Goal: Entertainment & Leisure: Consume media (video, audio)

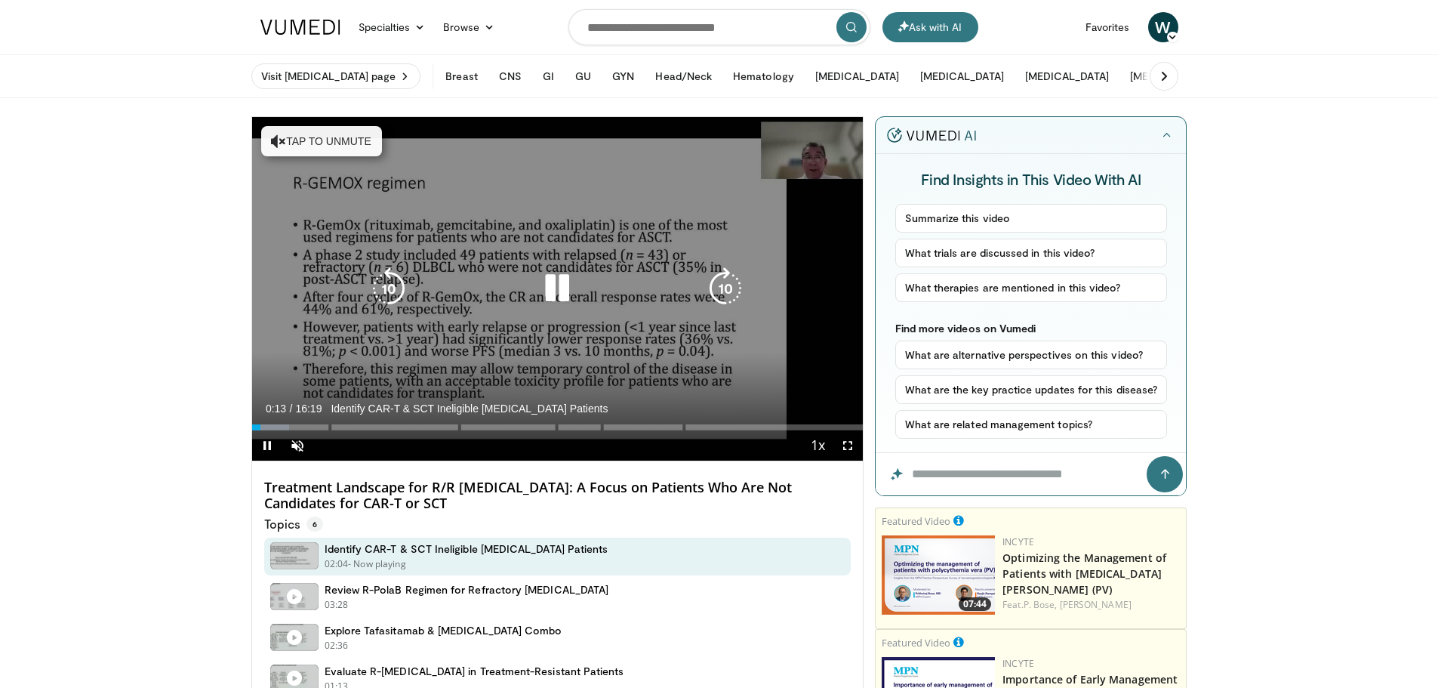
click at [276, 132] on button "Tap to unmute" at bounding box center [321, 141] width 121 height 30
click at [276, 132] on div "10 seconds Tap to unmute" at bounding box center [558, 289] width 612 height 344
click at [545, 284] on icon "Video Player" at bounding box center [557, 288] width 42 height 42
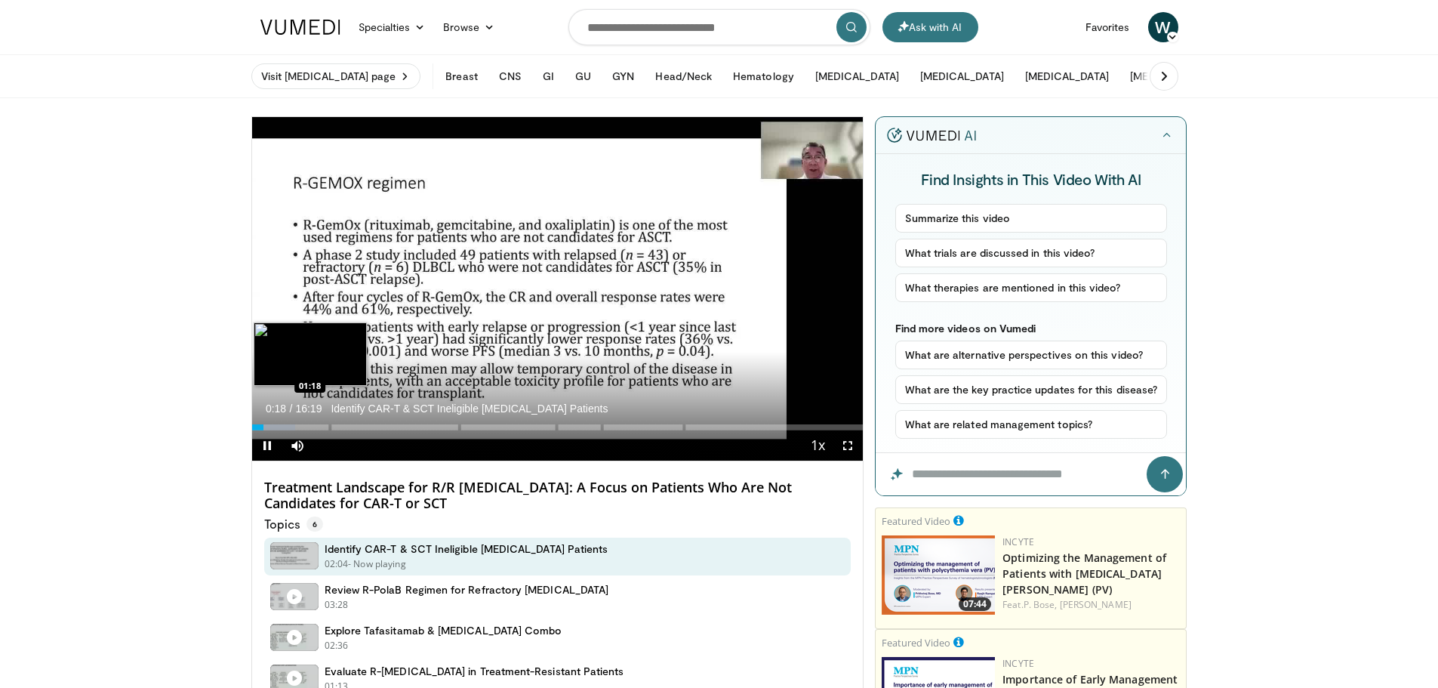
click at [301, 424] on div "Loaded : 7.08% 00:18" at bounding box center [558, 427] width 612 height 6
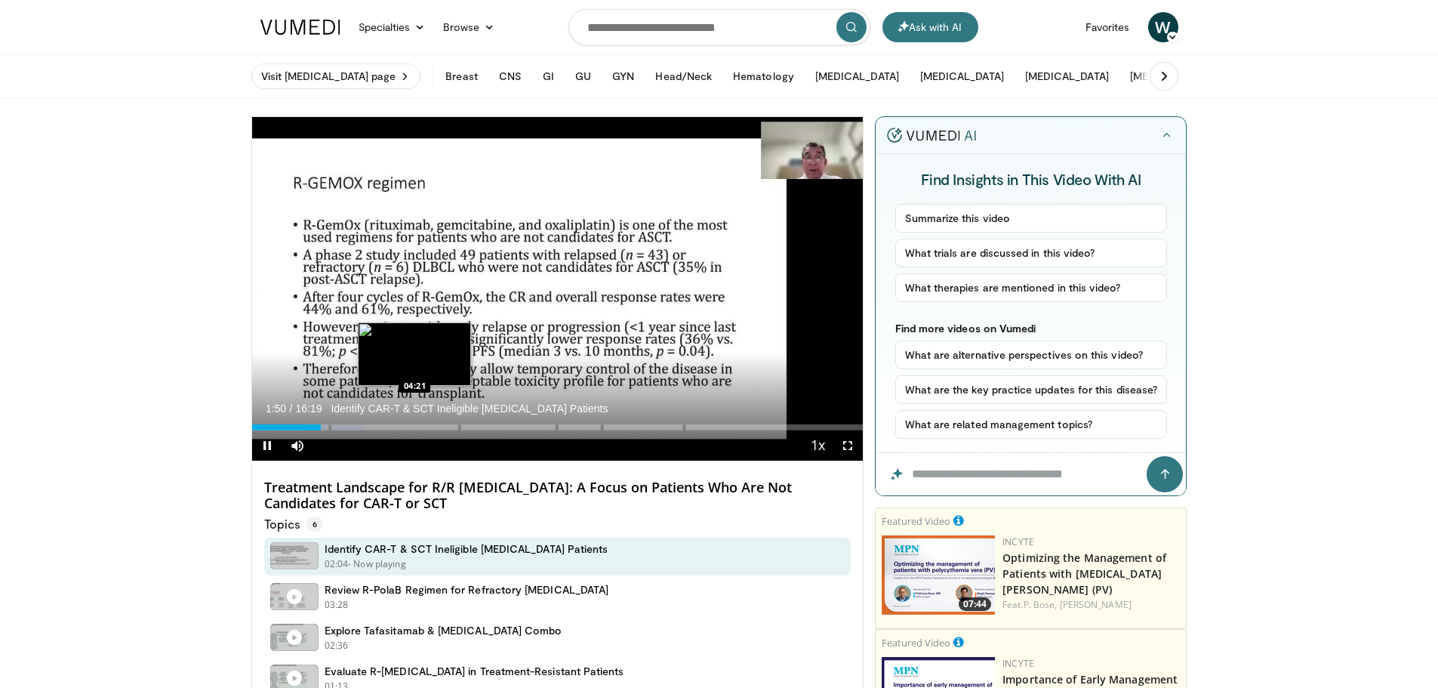
click at [415, 421] on video-js "**********" at bounding box center [558, 289] width 612 height 344
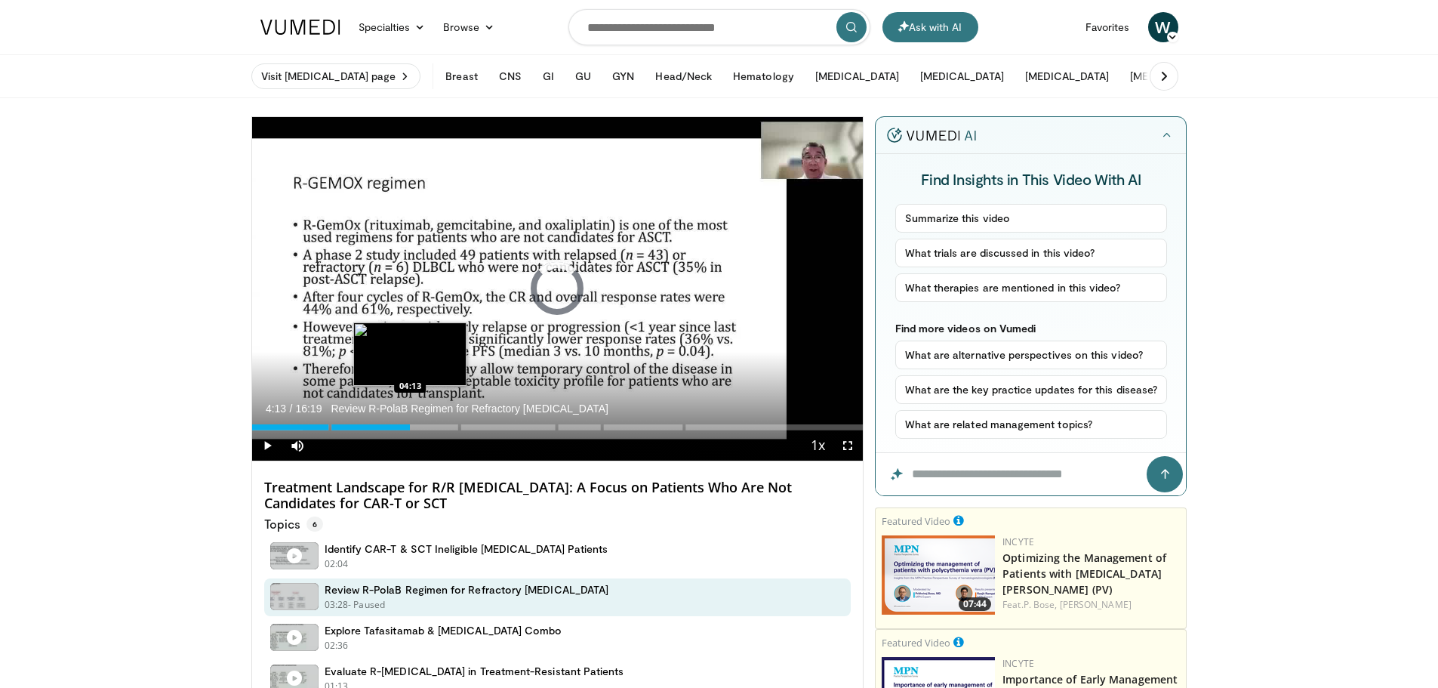
click at [410, 427] on div "Loaded : 18.22% 04:13" at bounding box center [558, 427] width 612 height 6
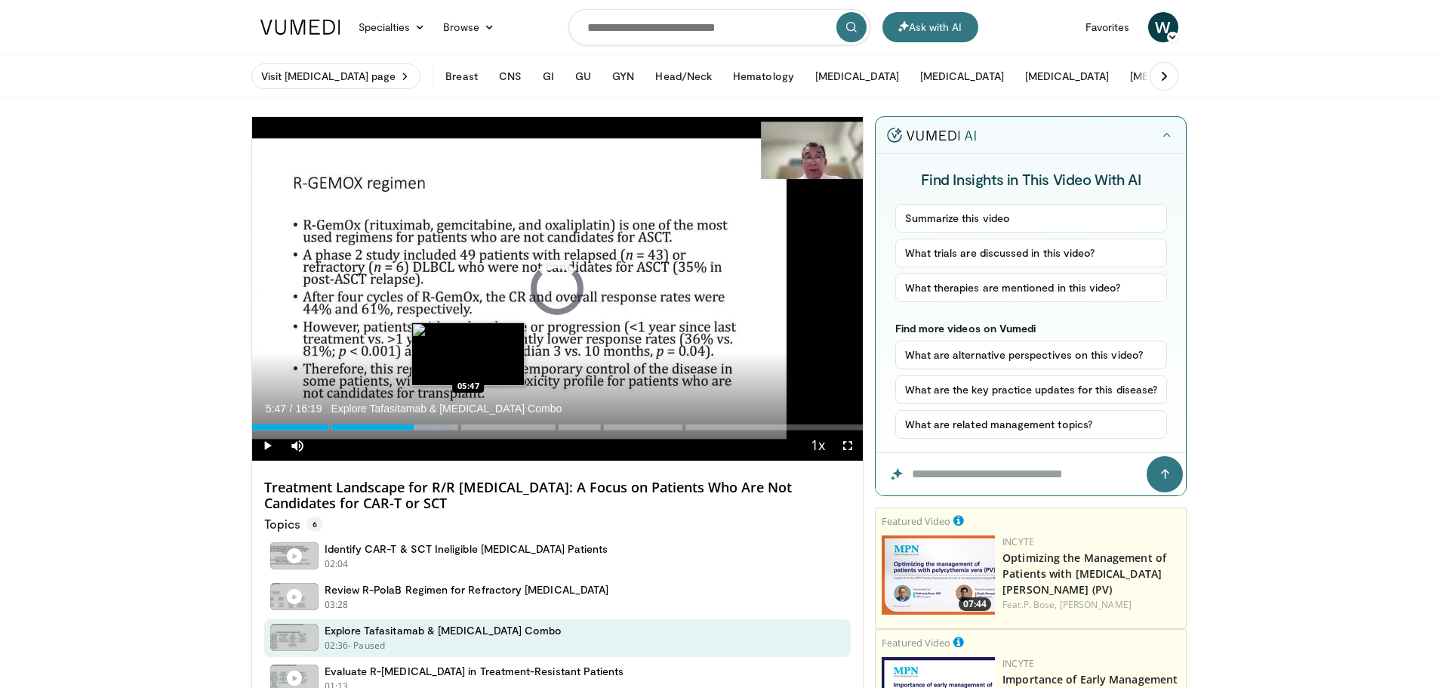
click at [468, 427] on div "Loaded : 32.67% 05:47" at bounding box center [558, 427] width 612 height 6
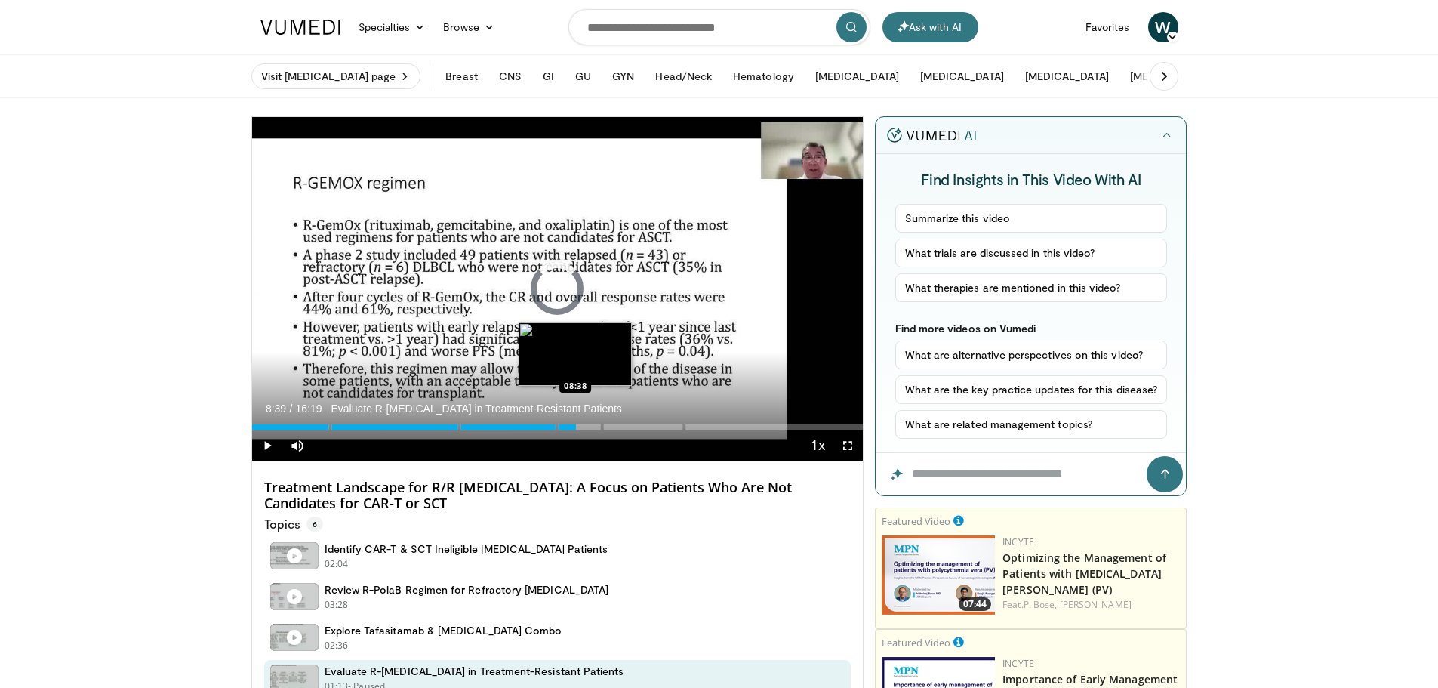
click at [576, 427] on div "Loaded : 42.53% 08:39" at bounding box center [558, 427] width 612 height 6
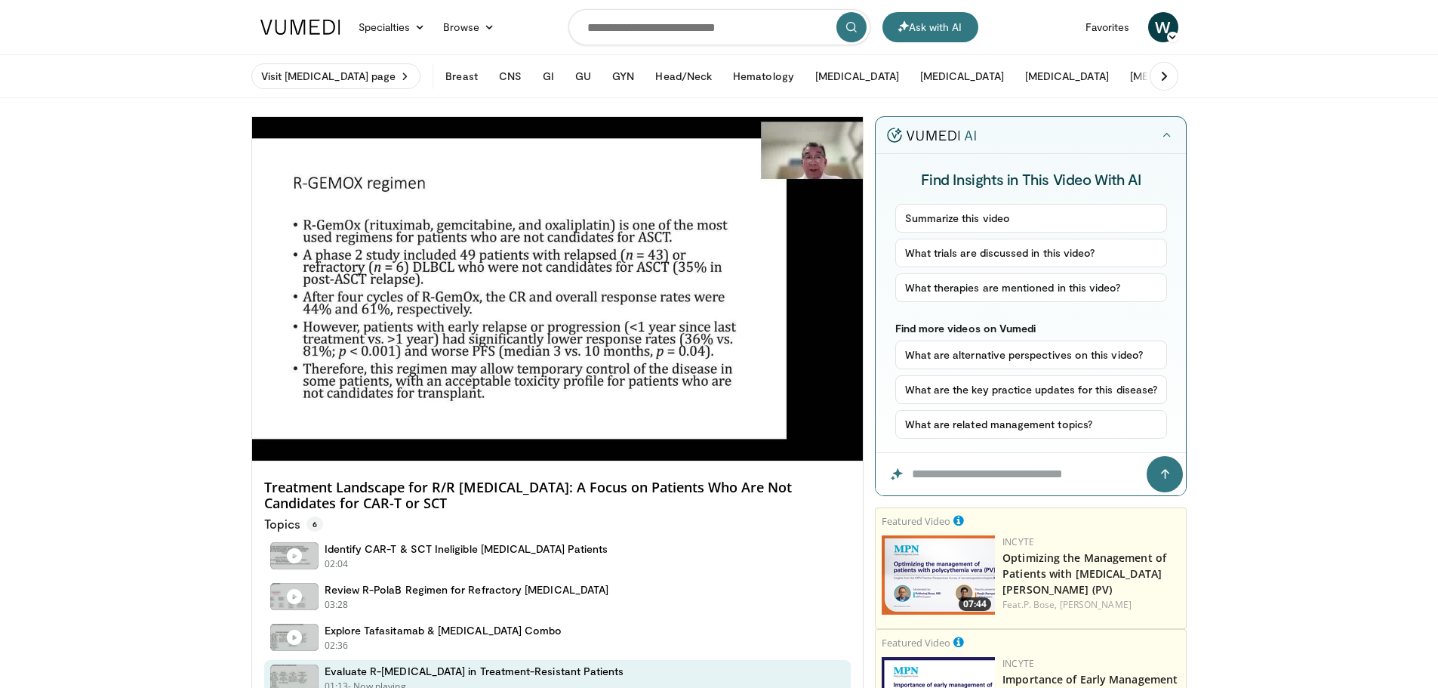
click at [640, 426] on video-js "**********" at bounding box center [558, 289] width 612 height 344
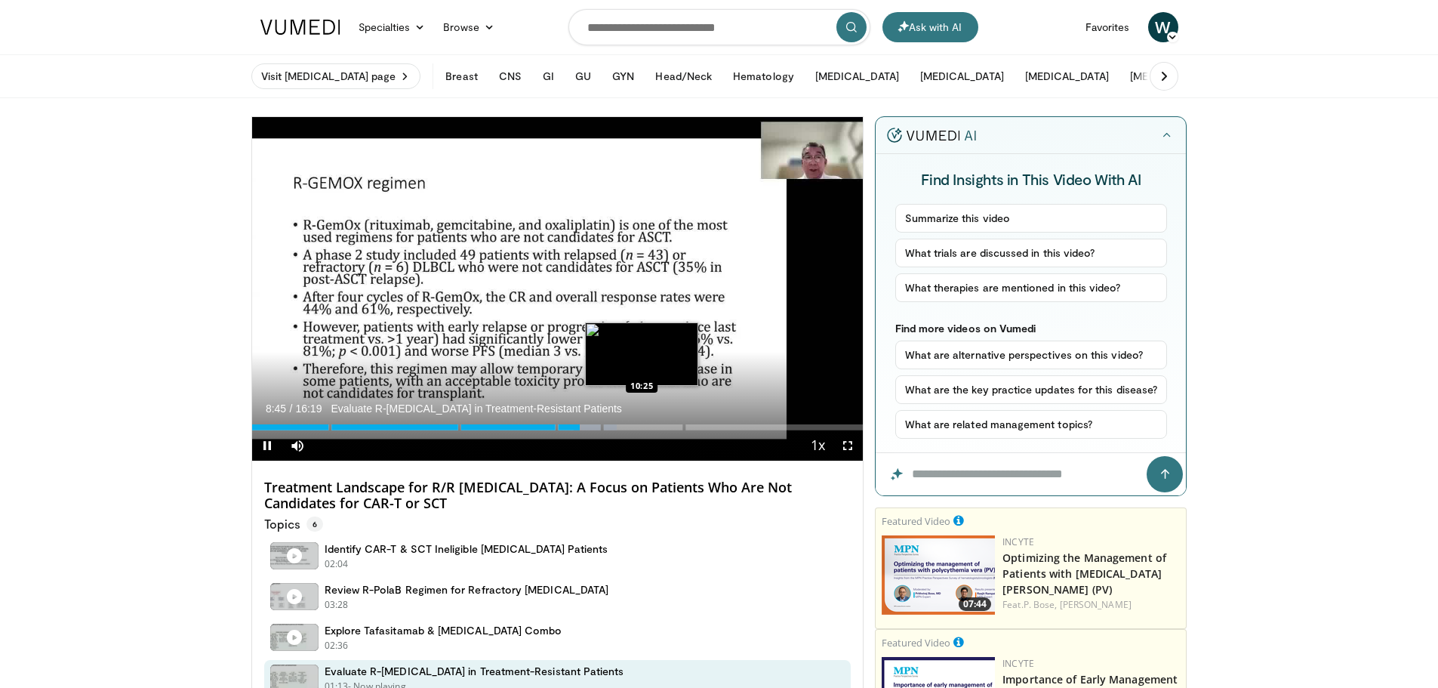
click at [642, 430] on div "Loaded : 59.75% 08:45" at bounding box center [558, 427] width 612 height 6
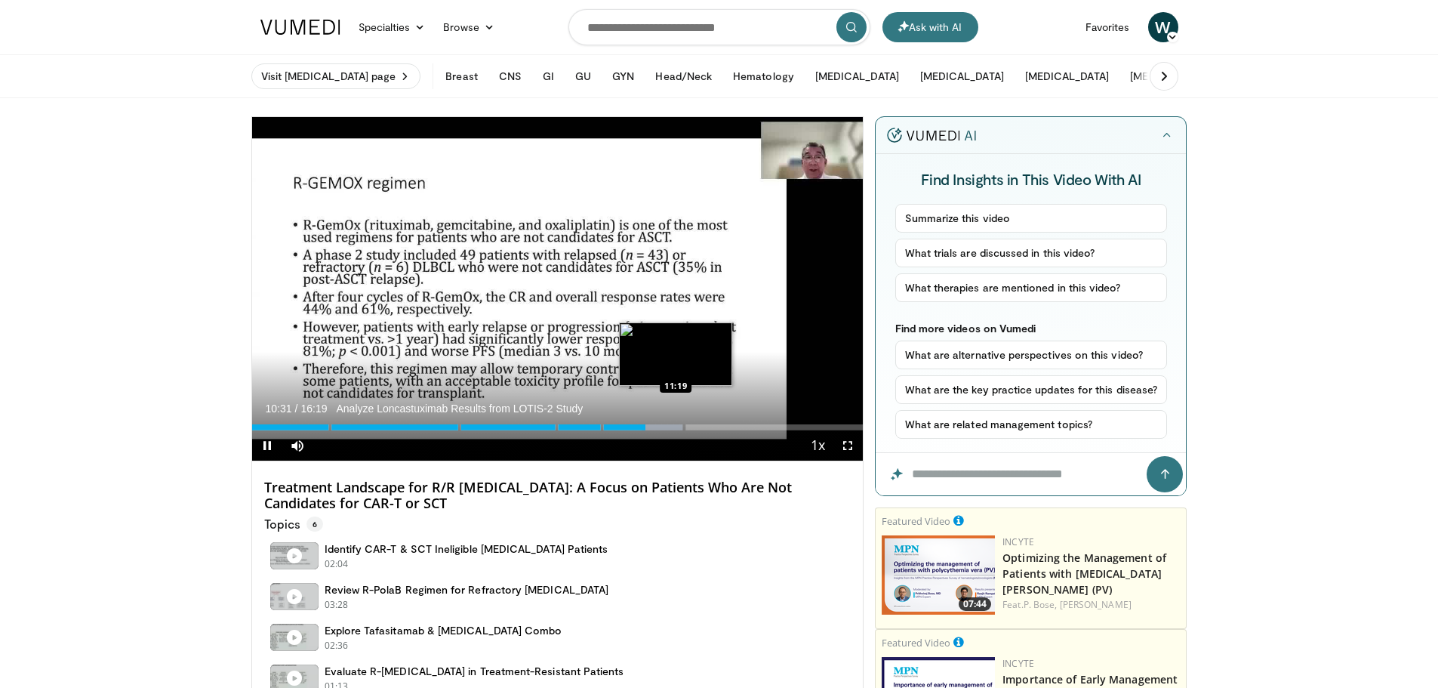
click at [676, 426] on div "Loaded : 70.89% 10:31" at bounding box center [558, 427] width 612 height 6
click at [695, 423] on div "Loaded : 76.58% 11:50 11:48" at bounding box center [558, 423] width 612 height 14
click at [702, 426] on div "Loaded : 79.00% 12:01" at bounding box center [558, 427] width 612 height 6
